Goal: Communication & Community: Answer question/provide support

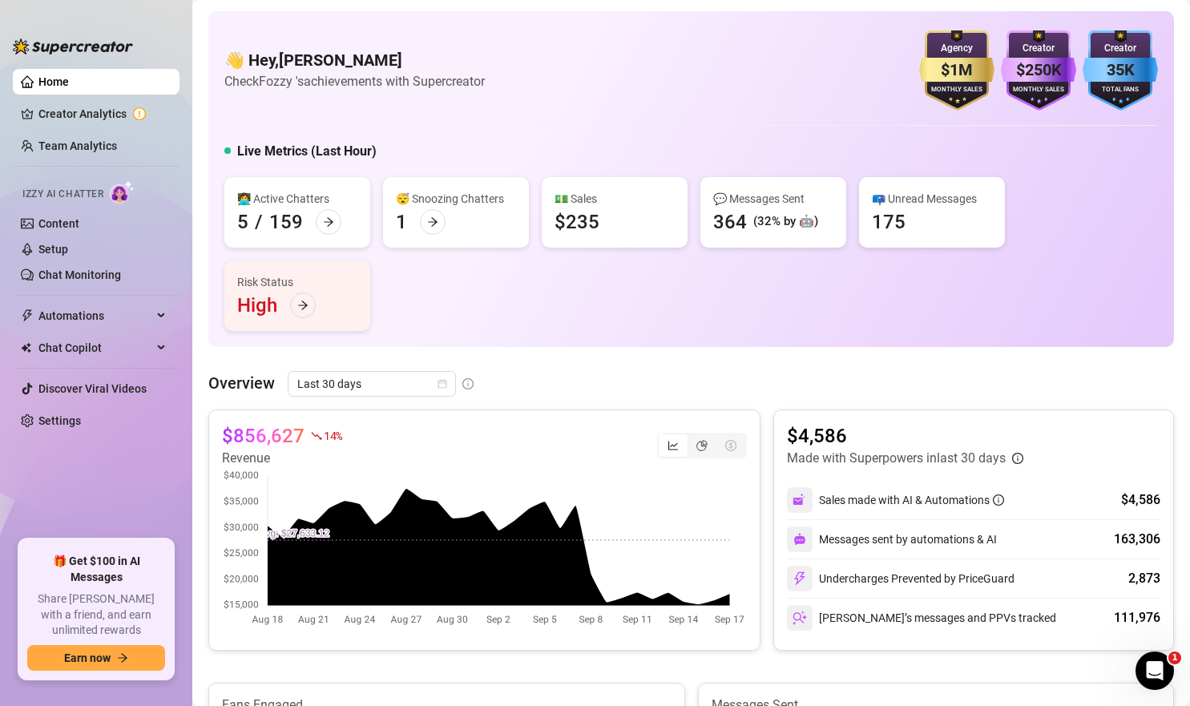
click at [1150, 668] on icon "Open Intercom Messenger" at bounding box center [1153, 669] width 26 height 26
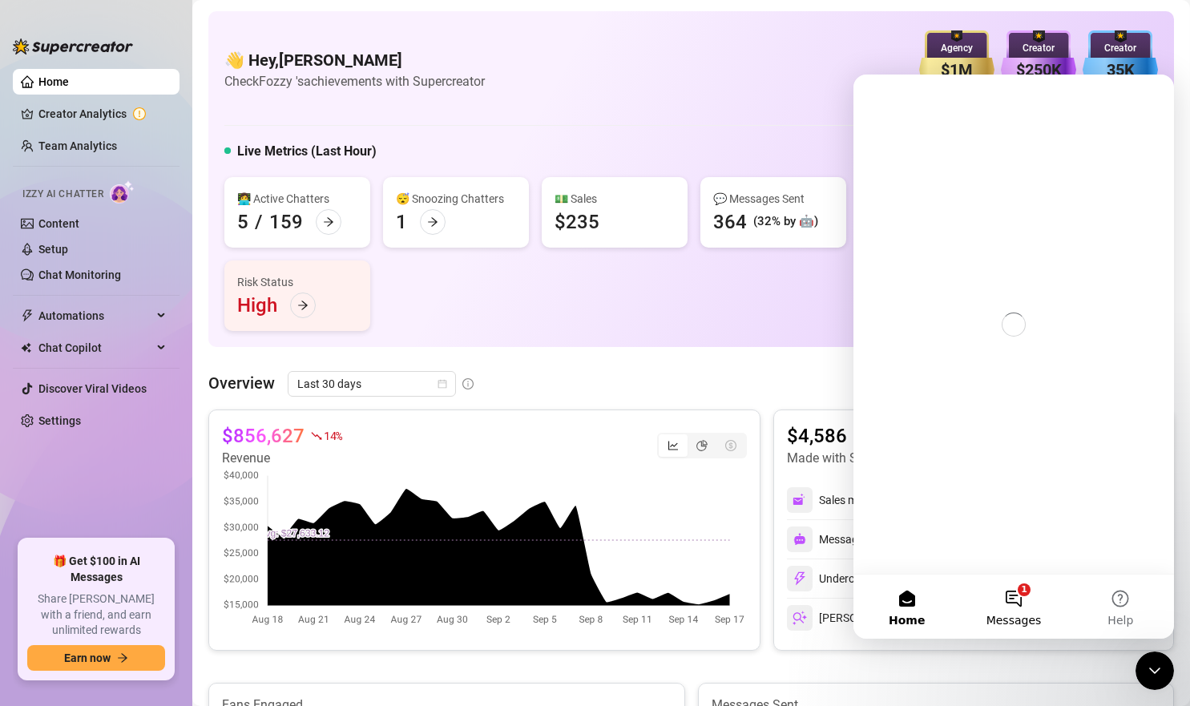
click at [1016, 601] on button "1 Messages" at bounding box center [1013, 607] width 107 height 64
click at [969, 604] on button "1 Messages" at bounding box center [1013, 607] width 107 height 64
click at [993, 604] on button "1 Messages" at bounding box center [1013, 607] width 107 height 64
drag, startPoint x: 1105, startPoint y: 608, endPoint x: 1072, endPoint y: 608, distance: 32.1
click at [1105, 608] on button "Help" at bounding box center [1121, 607] width 107 height 64
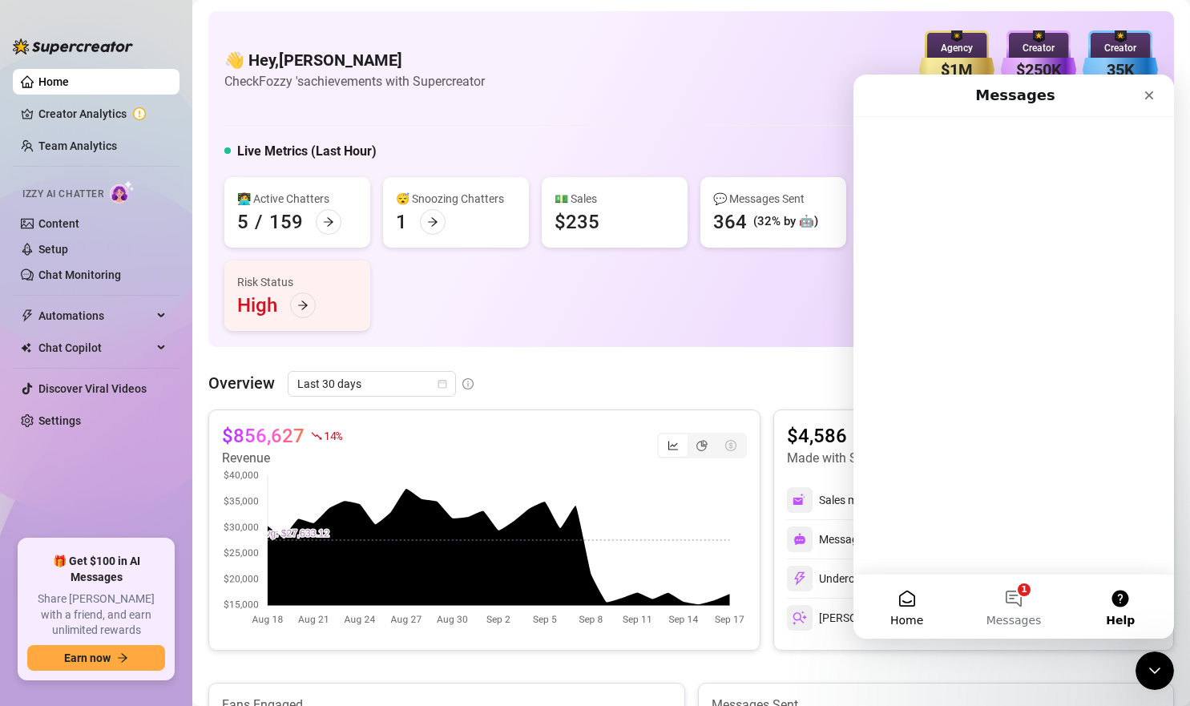
click at [1031, 603] on button "1 Messages" at bounding box center [1013, 607] width 107 height 64
click at [1151, 97] on icon "Close" at bounding box center [1149, 95] width 9 height 9
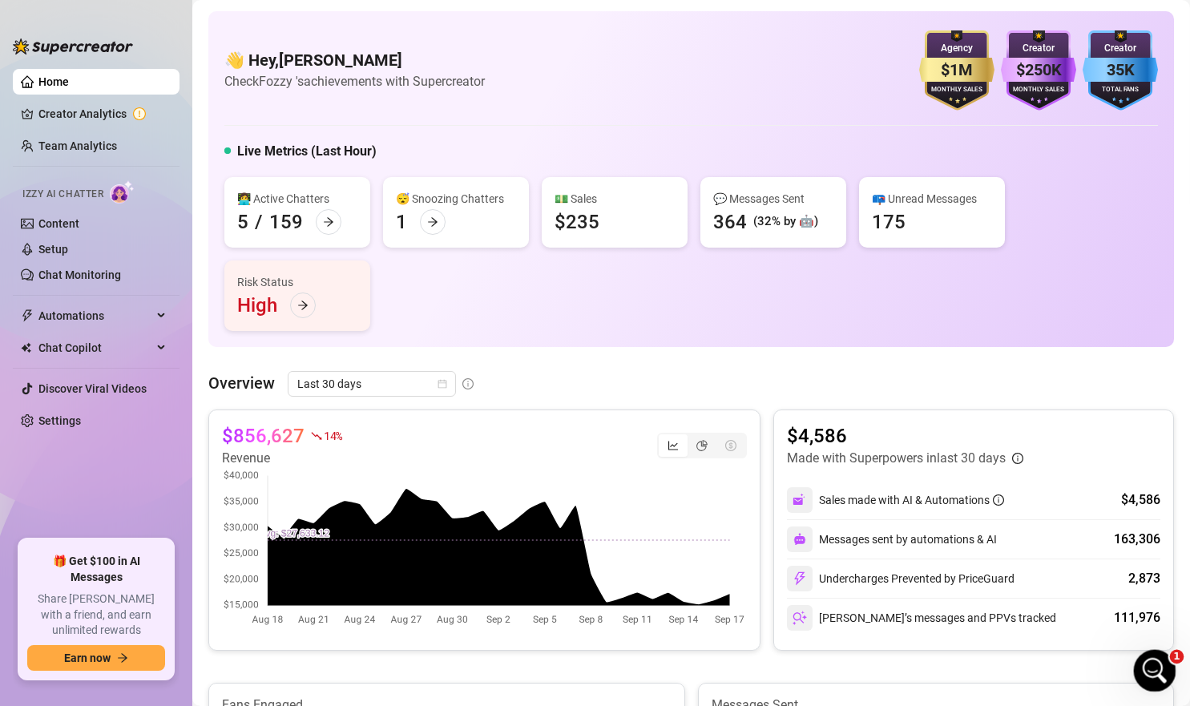
click at [1157, 666] on icon "Open Intercom Messenger" at bounding box center [1153, 669] width 26 height 26
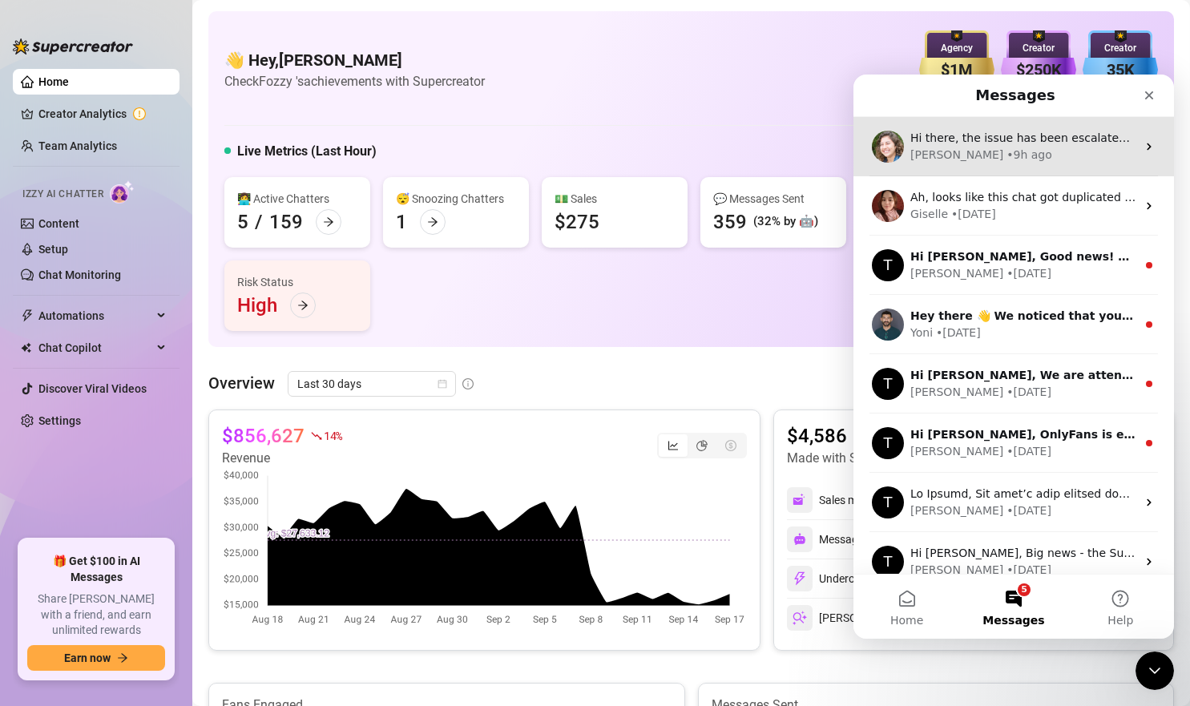
click at [1007, 157] on div "[PERSON_NAME] • 9h ago" at bounding box center [1024, 155] width 226 height 17
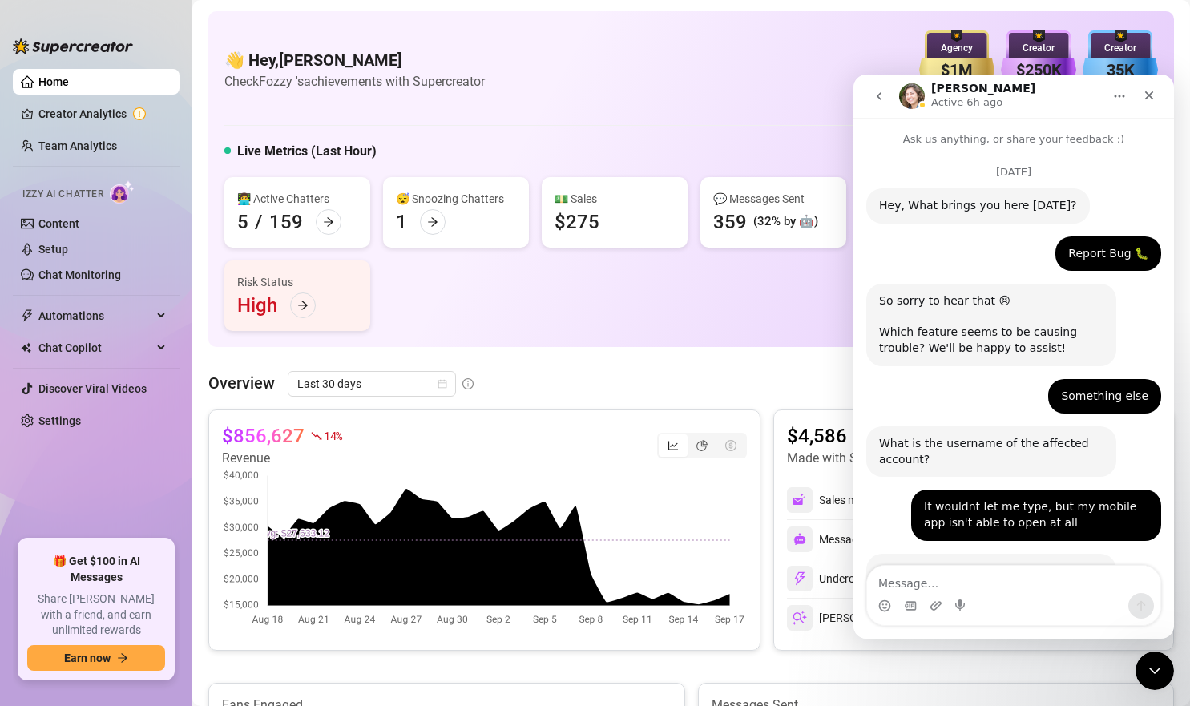
click at [974, 577] on textarea "Message…" at bounding box center [1013, 579] width 293 height 27
type textarea "Okay thank you!"
